Goal: Check status: Check status

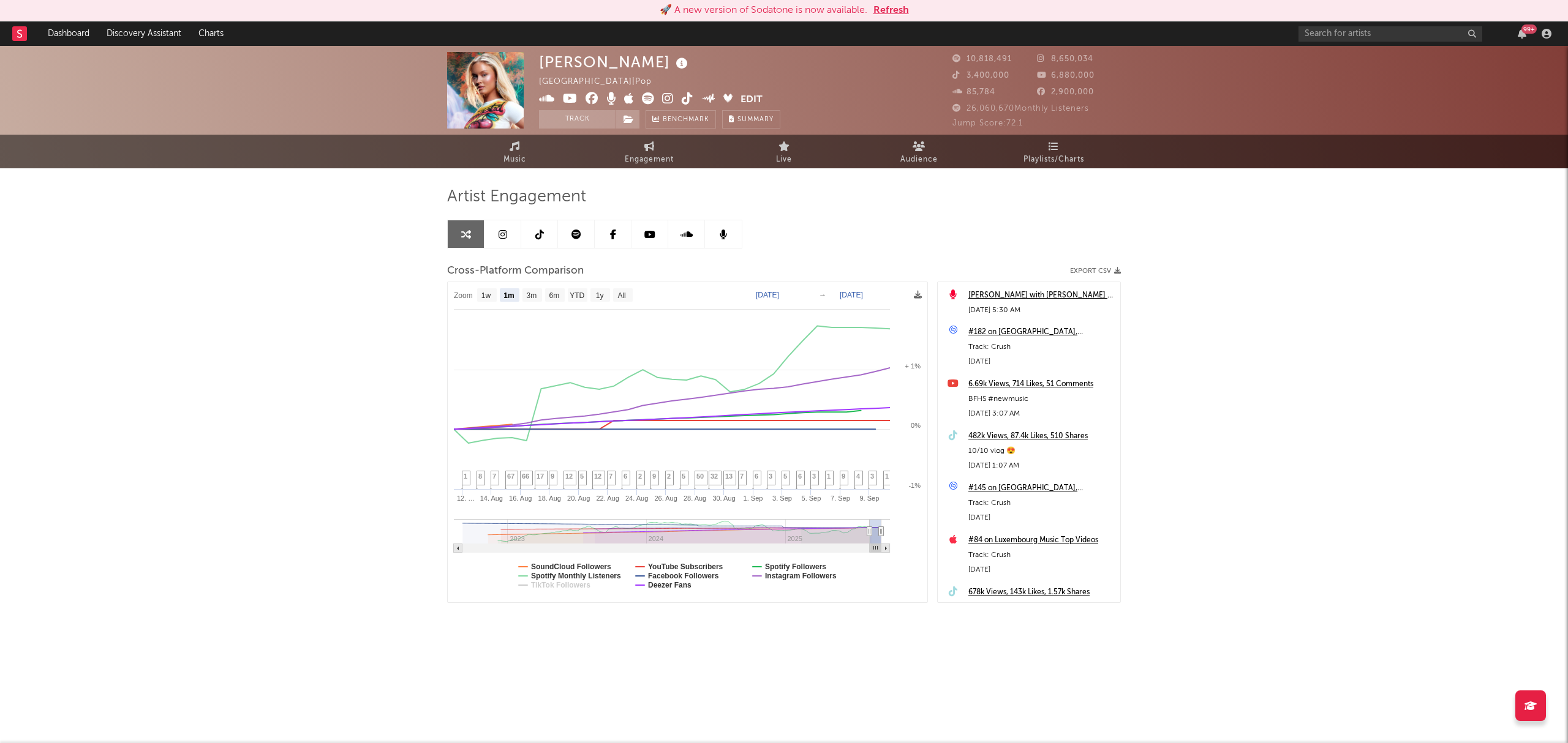
select select "1m"
drag, startPoint x: 0, startPoint y: 0, endPoint x: 57, endPoint y: 25, distance: 62.2
click at [57, 25] on link "Dashboard" at bounding box center [68, 33] width 59 height 25
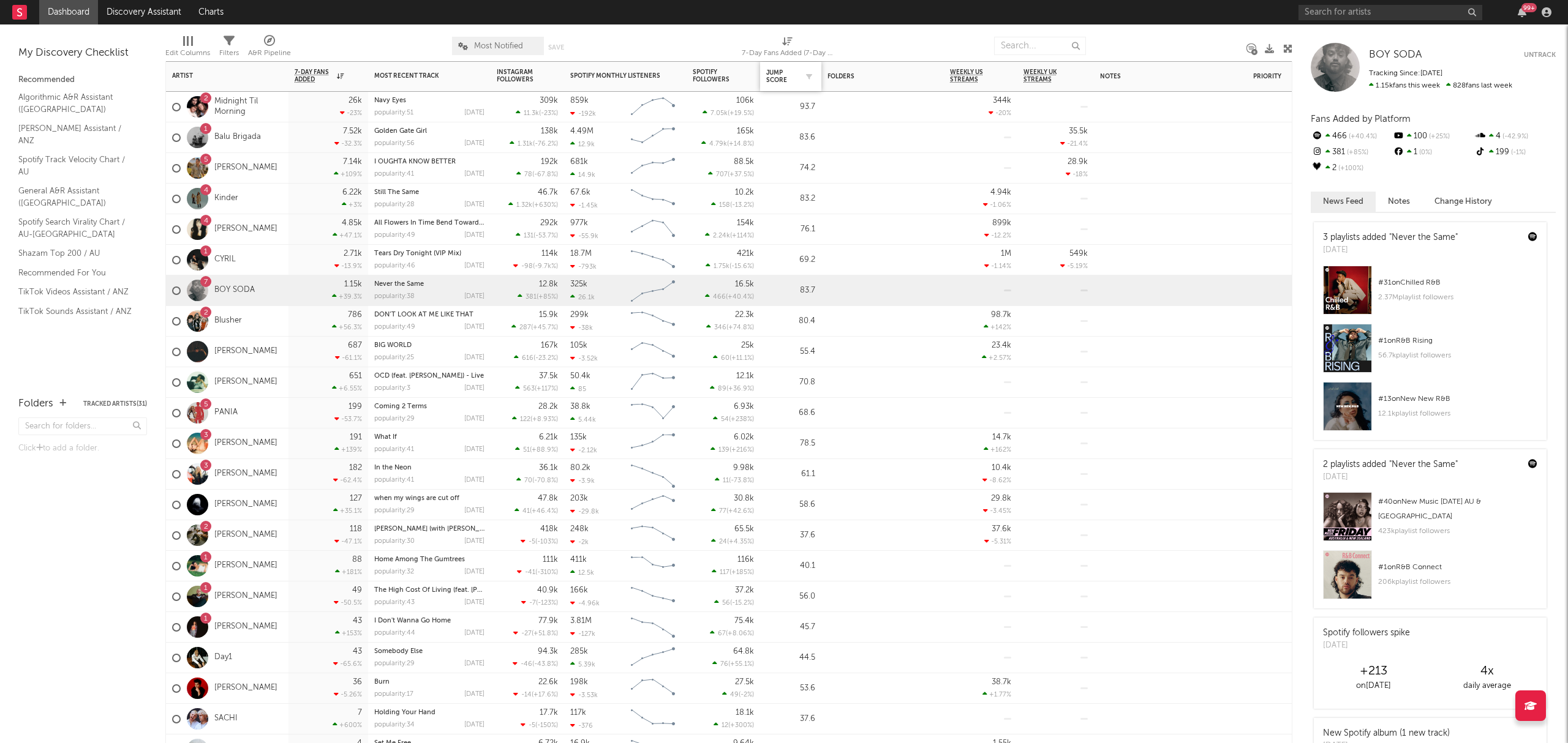
click at [792, 87] on div "Jump Score" at bounding box center [791, 76] width 49 height 25
click at [795, 76] on div "Jump Score" at bounding box center [782, 76] width 31 height 14
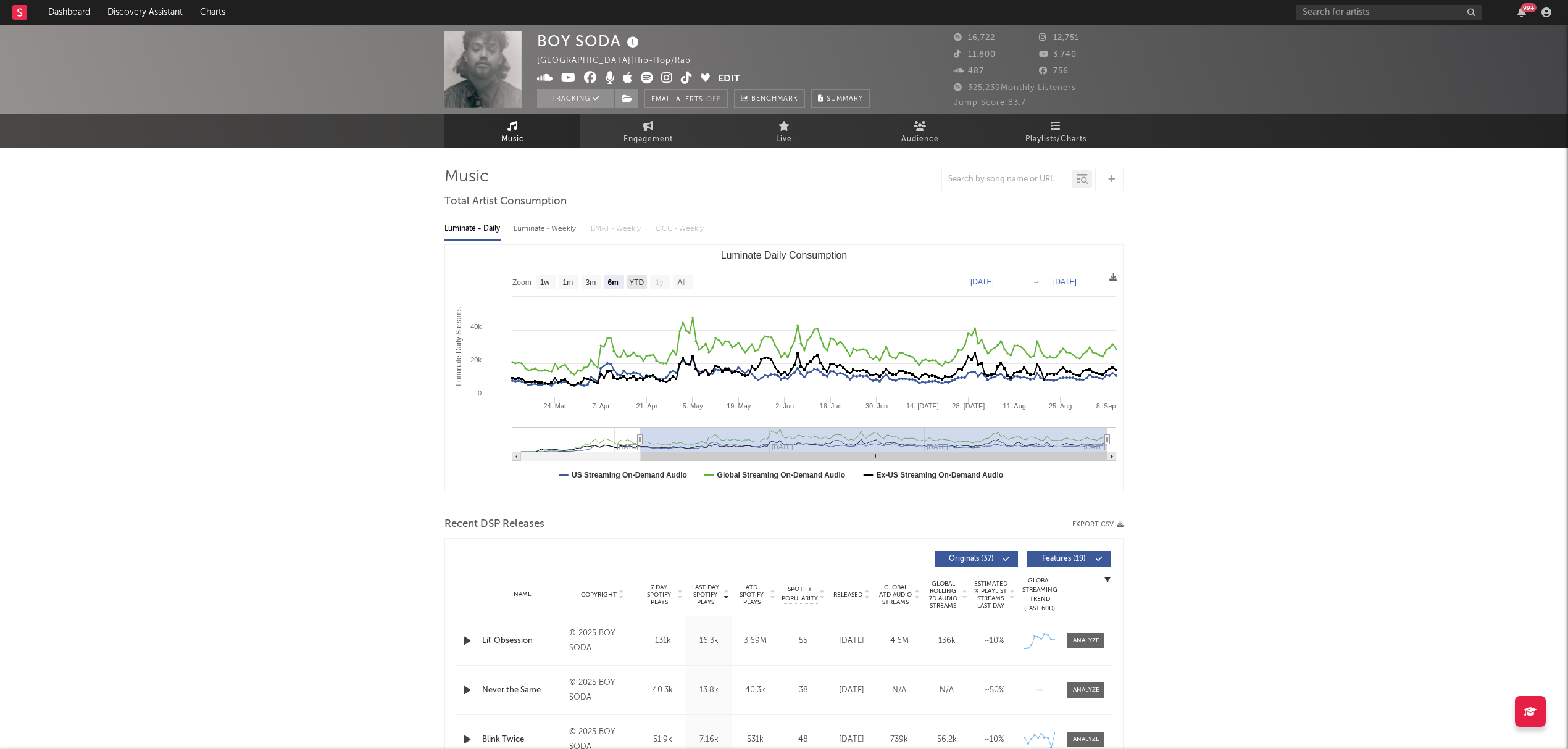
click at [633, 281] on text "YTD" at bounding box center [636, 282] width 14 height 9
select select "YTD"
type input "2025-01-23"
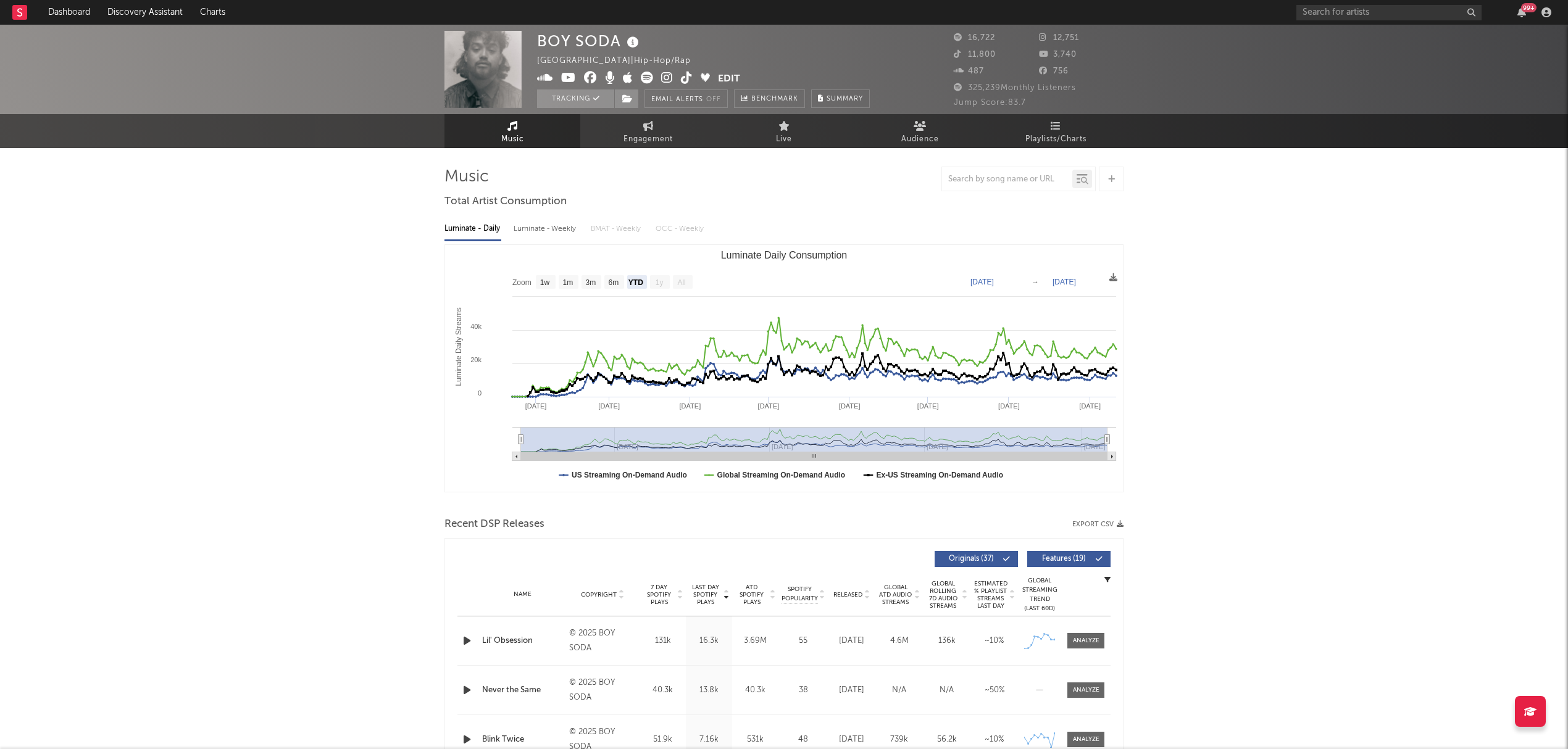
click at [690, 279] on rect "Luminate Daily Consumption" at bounding box center [683, 282] width 20 height 14
click at [683, 280] on text "All" at bounding box center [681, 282] width 8 height 9
click at [615, 282] on text "6m" at bounding box center [614, 282] width 10 height 9
select select "6m"
type input "2025-03-11"
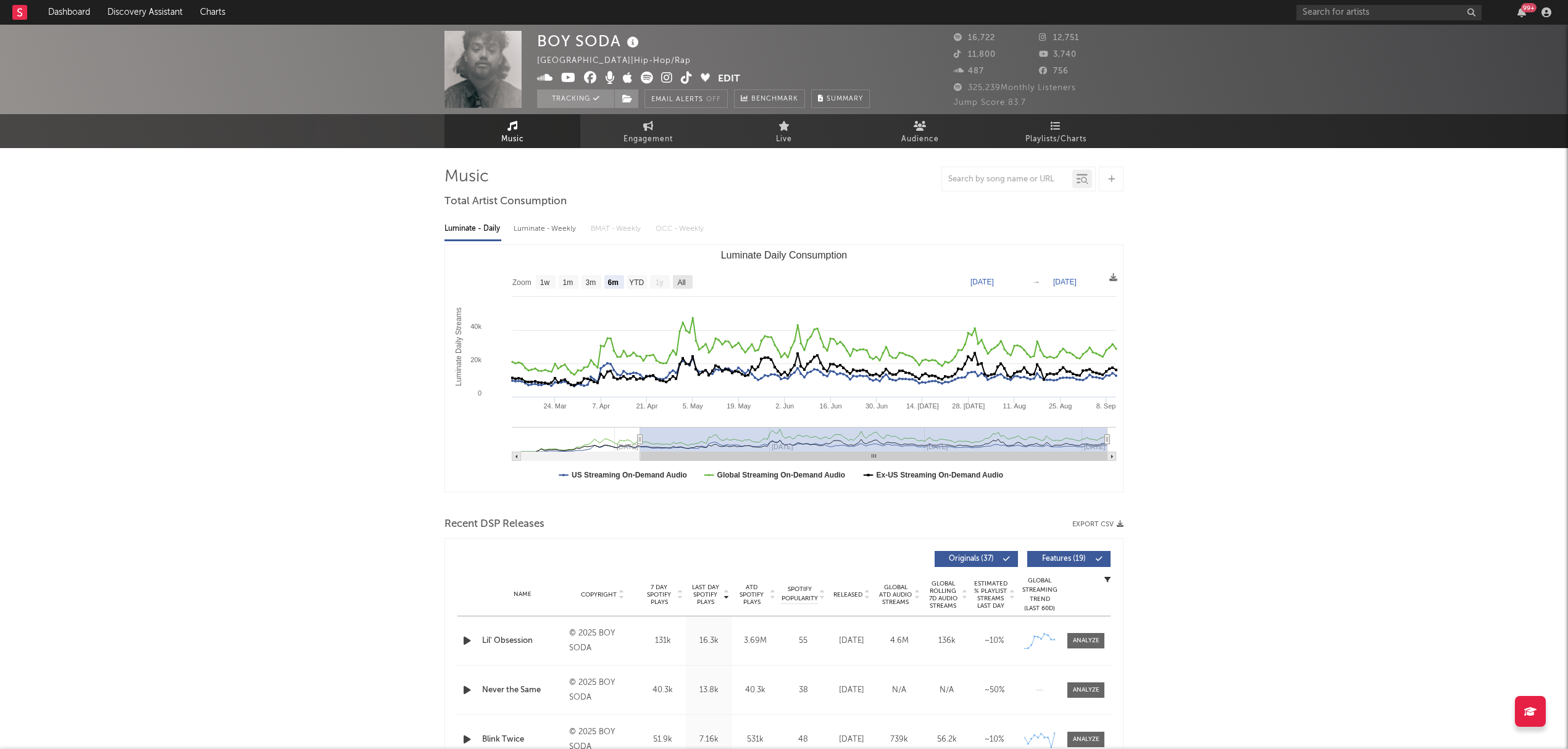
click at [685, 282] on text "All" at bounding box center [681, 282] width 8 height 9
select select "All"
type input "2025-01-23"
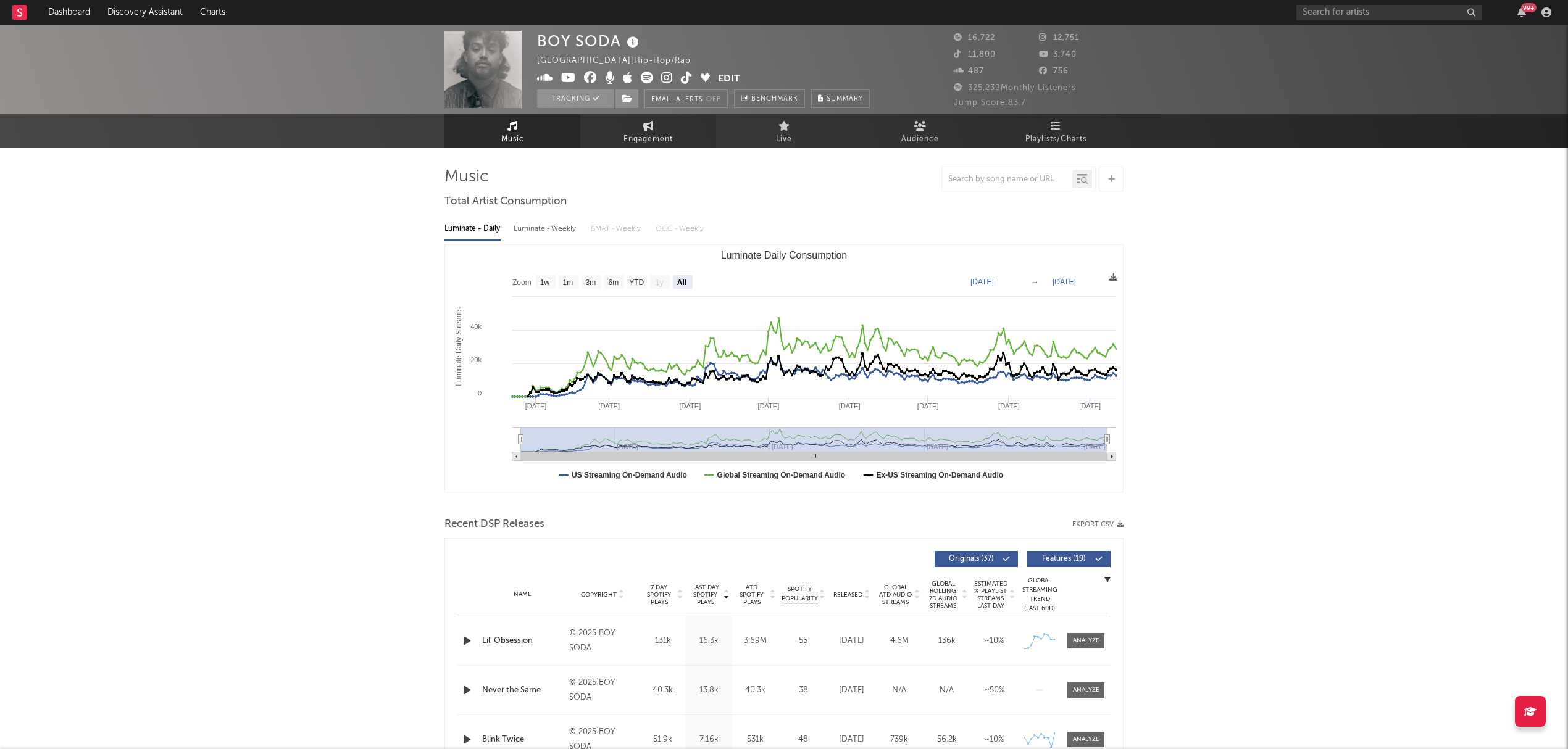
click at [625, 135] on span "Engagement" at bounding box center [648, 139] width 50 height 14
select select "1w"
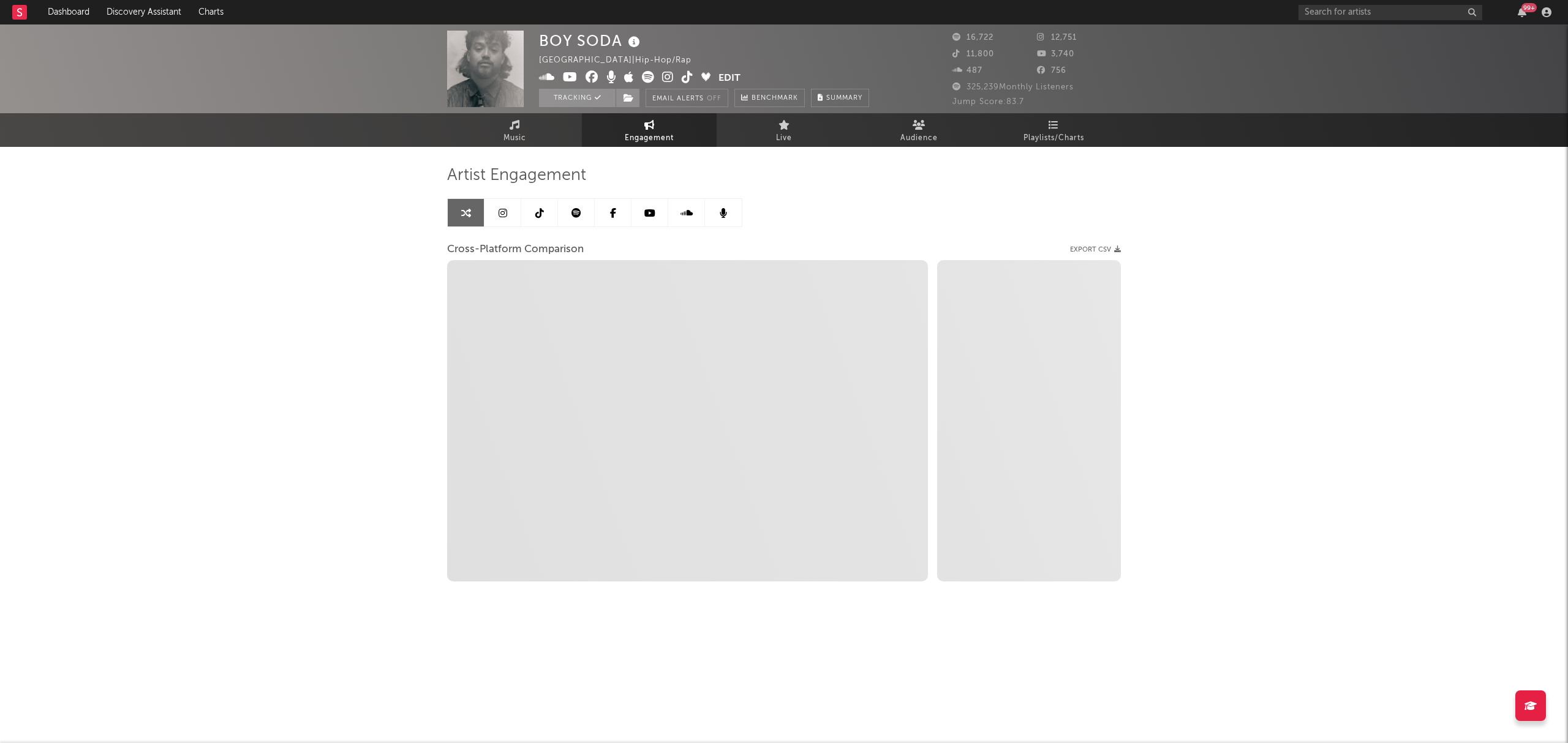
select select "1m"
